Goal: Book appointment/travel/reservation

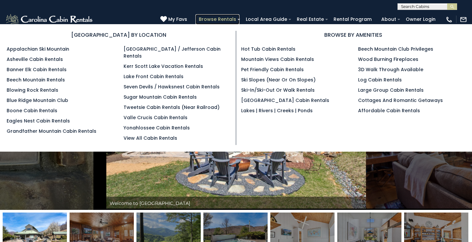
click at [229, 18] on link "Browse Rentals" at bounding box center [217, 19] width 44 height 10
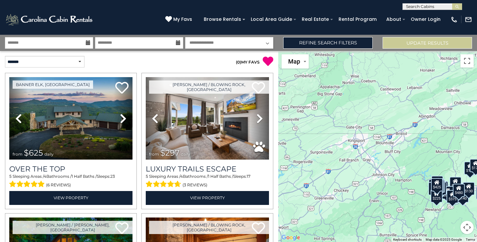
drag, startPoint x: 366, startPoint y: 88, endPoint x: 433, endPoint y: 154, distance: 93.7
click at [433, 154] on div "$625 $297 $175 $165 $300 $580 $290 $424 $395 $270 $185 $265 $230 $550 $349 $230…" at bounding box center [377, 146] width 199 height 191
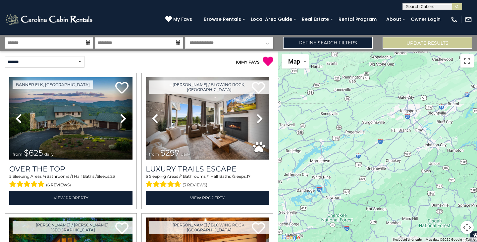
drag, startPoint x: 407, startPoint y: 169, endPoint x: 458, endPoint y: 138, distance: 59.7
click at [458, 138] on div "$625 $297 $175 $165 $300 $580 $290 $424 $395 $270 $185 $265 $230 $550 $349 $230…" at bounding box center [377, 146] width 199 height 191
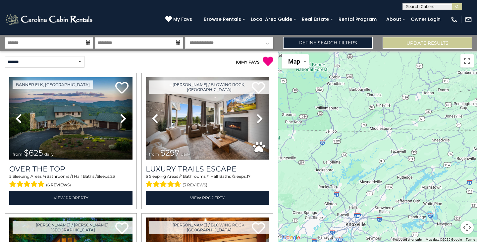
drag, startPoint x: 327, startPoint y: 134, endPoint x: 439, endPoint y: 160, distance: 115.5
click at [439, 160] on div "$625 $297 $175 $165 $300 $580 $290 $424 $395 $270 $185 $265 $230 $550 $349 $230…" at bounding box center [377, 146] width 199 height 191
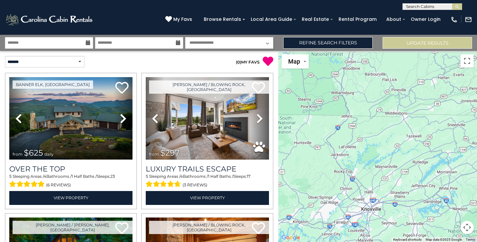
drag, startPoint x: 363, startPoint y: 185, endPoint x: 390, endPoint y: 156, distance: 39.6
click at [390, 156] on div "$625 $297 $175 $165 $300 $580 $290 $424 $395 $270 $185 $265 $230 $550 $349 $230…" at bounding box center [377, 146] width 199 height 191
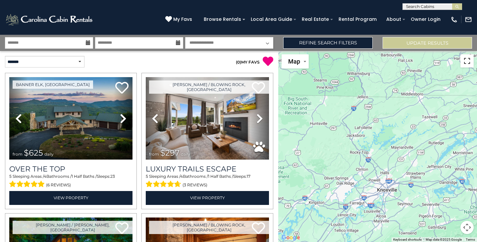
click at [467, 63] on button "Toggle fullscreen view" at bounding box center [467, 60] width 13 height 13
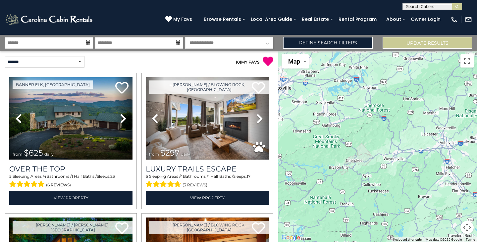
drag, startPoint x: 387, startPoint y: 168, endPoint x: 277, endPoint y: 49, distance: 161.1
click at [276, 49] on div "**********" at bounding box center [238, 138] width 477 height 207
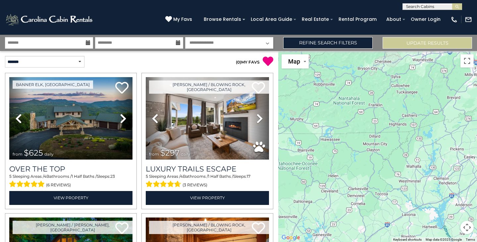
drag, startPoint x: 315, startPoint y: 144, endPoint x: 351, endPoint y: 64, distance: 87.2
click at [351, 64] on div "$625 $297 $175 $165 $300 $580 $290 $424 $395 $270 $185 $265 $230 $550 $349 $230…" at bounding box center [377, 146] width 199 height 191
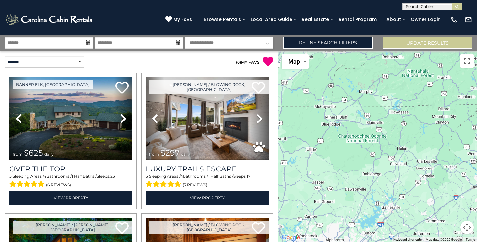
drag, startPoint x: 357, startPoint y: 177, endPoint x: 426, endPoint y: 151, distance: 74.0
click at [426, 151] on div "$625 $297 $175 $165 $300 $580 $290 $424 $395 $270 $185 $265 $230 $550 $349 $230…" at bounding box center [377, 146] width 199 height 191
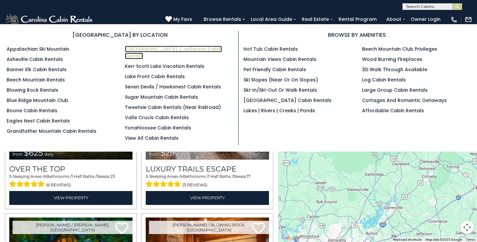
click at [166, 47] on link "[GEOGRAPHIC_DATA] / Jefferson Cabin Rentals" at bounding box center [173, 53] width 97 height 14
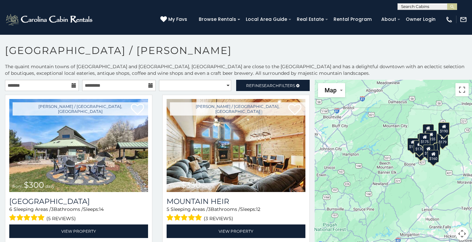
click at [73, 85] on icon at bounding box center [74, 85] width 5 height 5
click at [54, 84] on input "text" at bounding box center [42, 85] width 74 height 11
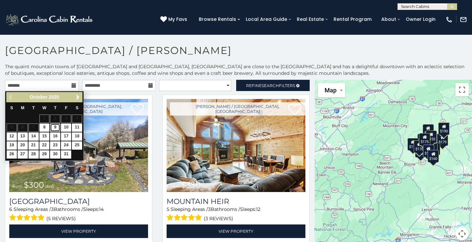
click at [56, 127] on link "9" at bounding box center [55, 128] width 10 height 8
type input "**********"
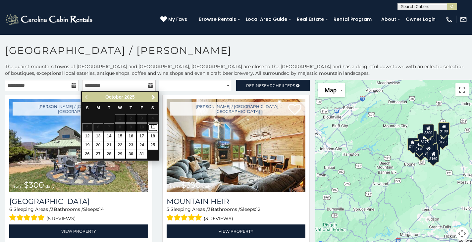
click at [153, 127] on link "11" at bounding box center [153, 128] width 10 height 8
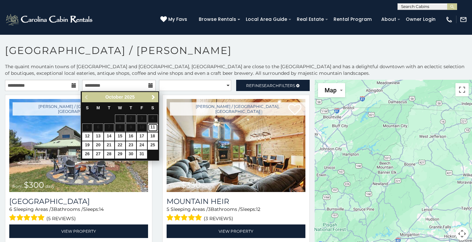
type input "**********"
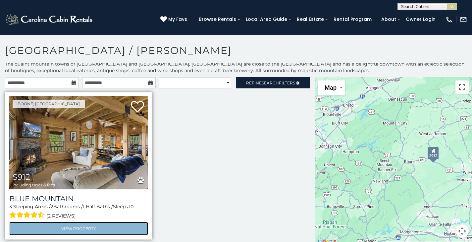
click at [97, 226] on link "View Property" at bounding box center [78, 229] width 139 height 14
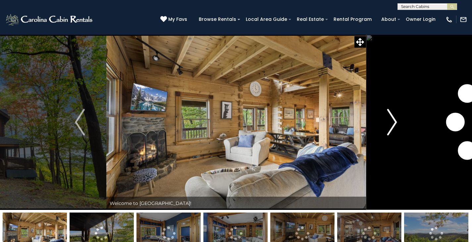
click at [394, 120] on img "Next" at bounding box center [392, 122] width 10 height 27
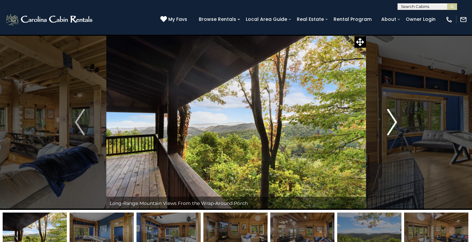
click at [394, 120] on img "Next" at bounding box center [392, 122] width 10 height 27
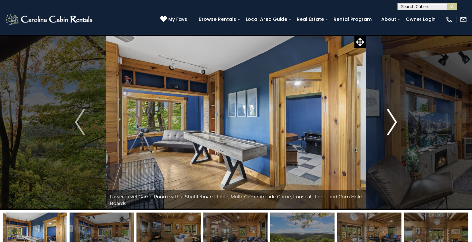
click at [394, 120] on img "Next" at bounding box center [392, 122] width 10 height 27
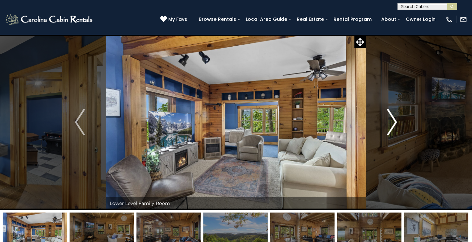
click at [394, 120] on img "Next" at bounding box center [392, 122] width 10 height 27
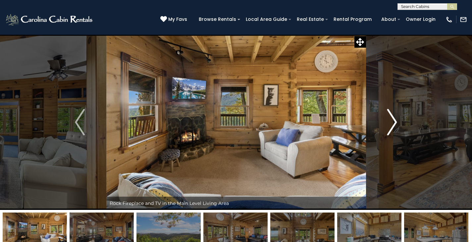
click at [394, 120] on img "Next" at bounding box center [392, 122] width 10 height 27
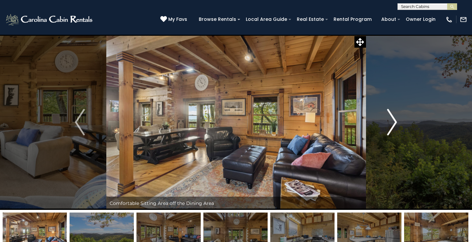
click at [394, 120] on img "Next" at bounding box center [392, 122] width 10 height 27
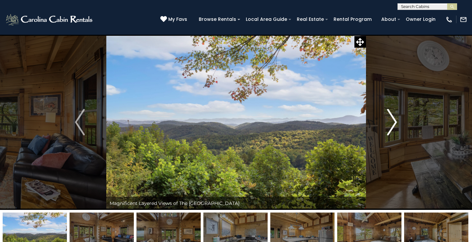
click at [394, 120] on img "Next" at bounding box center [392, 122] width 10 height 27
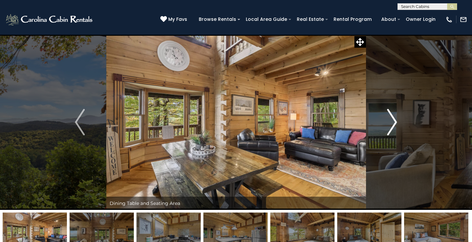
click at [394, 120] on img "Next" at bounding box center [392, 122] width 10 height 27
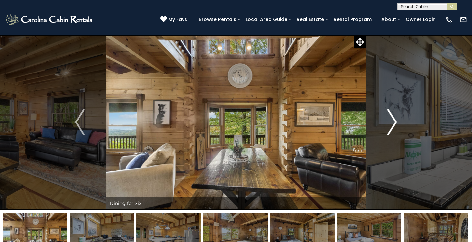
click at [394, 120] on img "Next" at bounding box center [392, 122] width 10 height 27
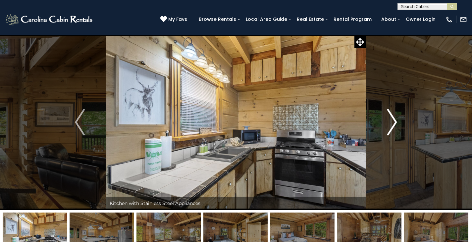
click at [394, 120] on img "Next" at bounding box center [392, 122] width 10 height 27
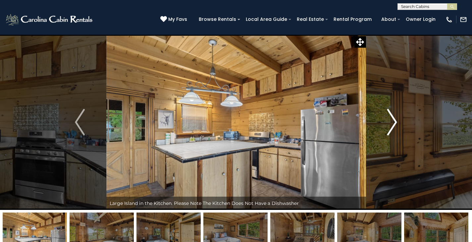
click at [394, 120] on img "Next" at bounding box center [392, 122] width 10 height 27
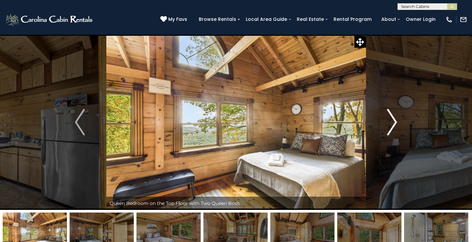
click at [394, 120] on img "Next" at bounding box center [392, 122] width 10 height 27
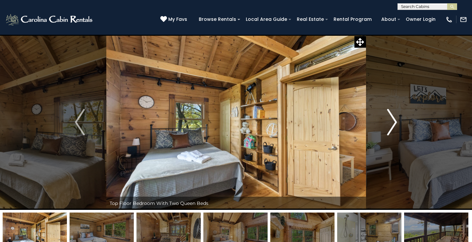
click at [394, 120] on img "Next" at bounding box center [392, 122] width 10 height 27
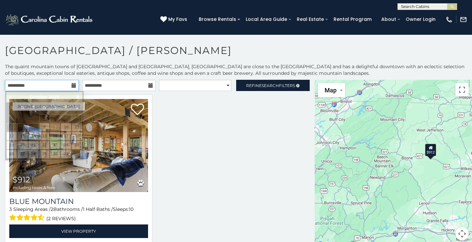
click at [71, 82] on input "**********" at bounding box center [42, 85] width 74 height 11
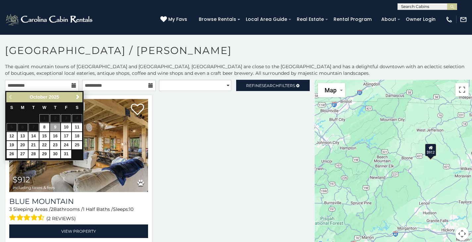
click at [228, 44] on section "**********" at bounding box center [236, 139] width 472 height 211
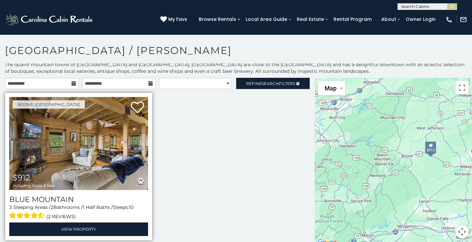
scroll to position [3, 0]
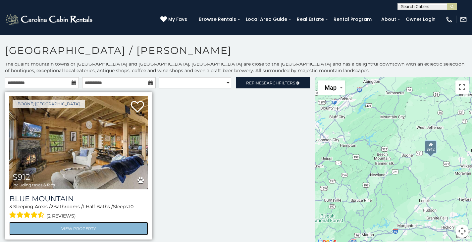
click at [113, 226] on link "View Property" at bounding box center [78, 229] width 139 height 14
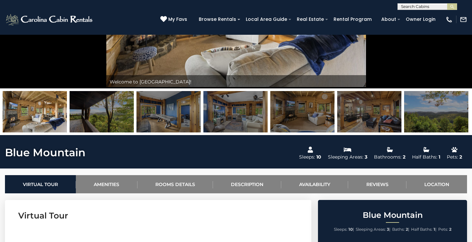
scroll to position [33, 0]
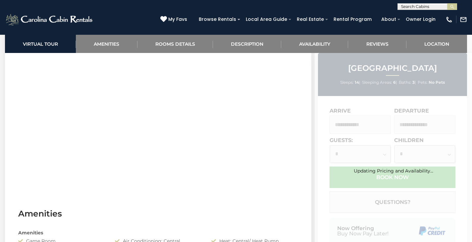
scroll to position [331, 0]
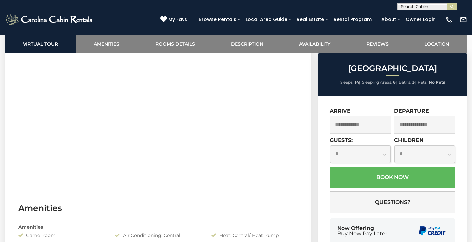
click at [377, 127] on input "text" at bounding box center [360, 125] width 61 height 18
